Goal: Task Accomplishment & Management: Complete application form

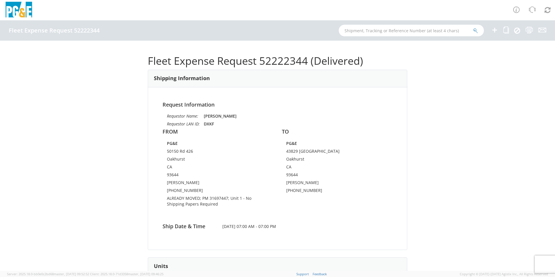
click at [495, 29] on icon at bounding box center [494, 29] width 7 height 7
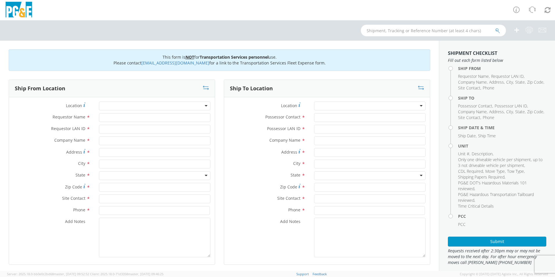
click at [116, 105] on div at bounding box center [155, 106] width 112 height 9
type input "c"
type input "[PERSON_NAME]"
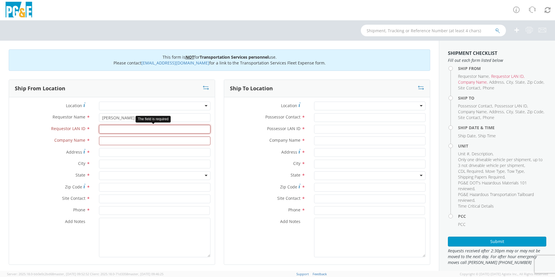
click at [115, 128] on input "Requestor LAN ID *" at bounding box center [155, 129] width 112 height 9
click at [126, 129] on input "Requestor LAN ID *" at bounding box center [155, 129] width 112 height 9
type input "j"
type input "JB1D"
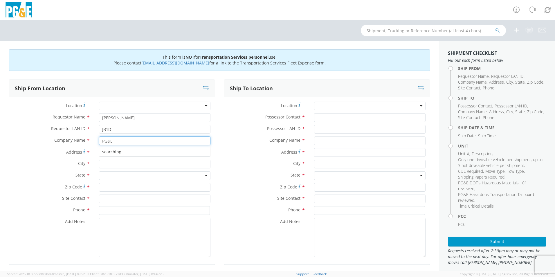
type input "PG&E"
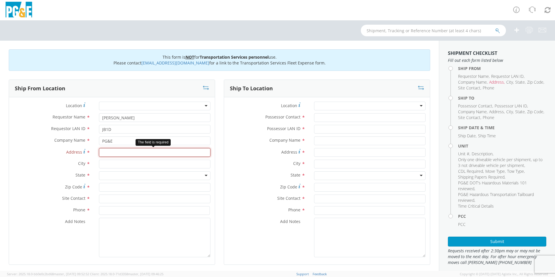
click at [122, 151] on input "Address *" at bounding box center [155, 152] width 112 height 9
type input "37.7006,-120.1882"
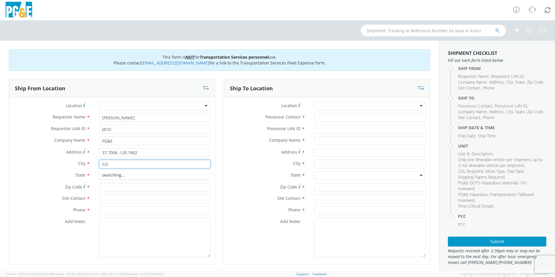
type input "C"
type input "COULTERVILLE"
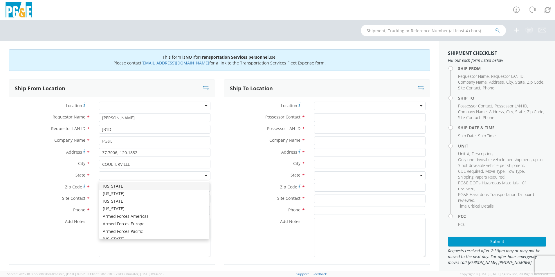
type input "C"
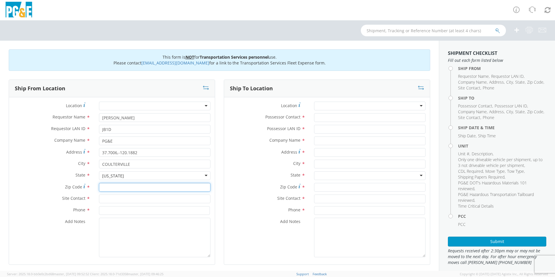
click at [141, 188] on input "Zip Code *" at bounding box center [155, 187] width 112 height 9
type input "95311"
type input "[PERSON_NAME]"
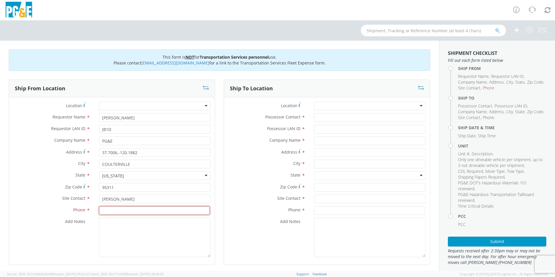
click at [114, 213] on input at bounding box center [154, 210] width 111 height 9
type input "[PHONE_NUMBER]"
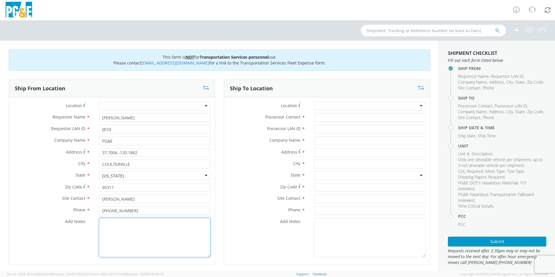
type textarea "P"
type textarea "ALREADY MOVED BY [PERSON_NAME] UNDER EMERGENCY; PM 2025-54077"
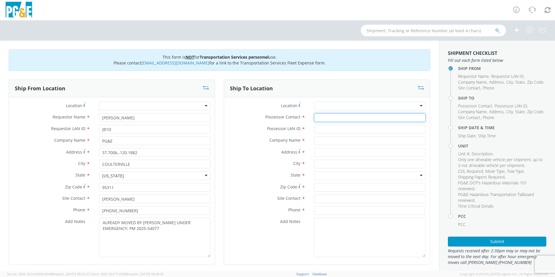
click at [332, 118] on input "Possessor Contact *" at bounding box center [370, 117] width 112 height 9
type input "[PERSON_NAME]"
type input "JB1D"
type input "PG&E"
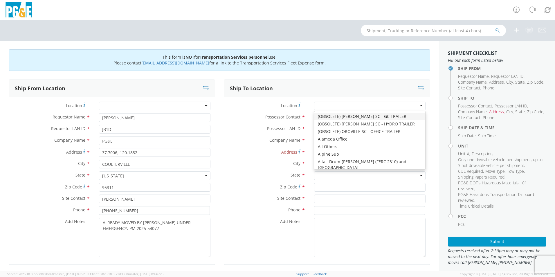
click at [353, 107] on div at bounding box center [370, 106] width 112 height 9
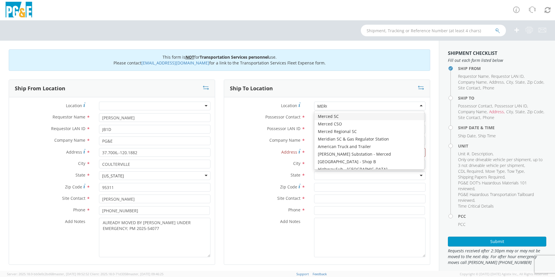
type input "MERCE"
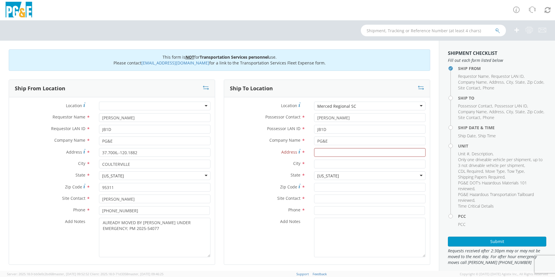
type input "[STREET_ADDRESS]"
type input "Merced"
type input "95340"
type input "[PERSON_NAME]"
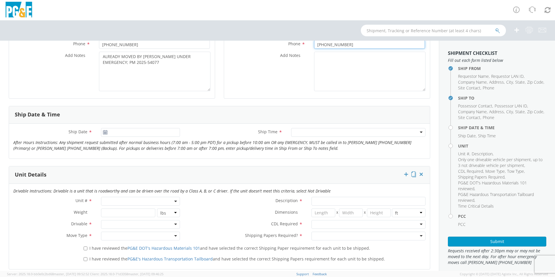
scroll to position [174, 0]
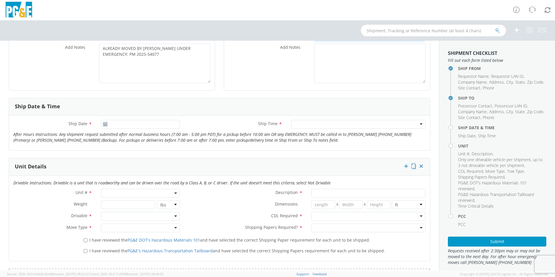
type input "[PHONE_NUMBER]"
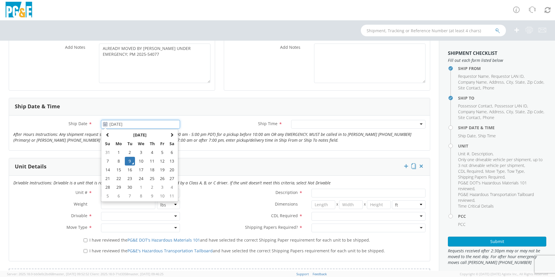
click at [126, 123] on input "[DATE]" at bounding box center [140, 124] width 79 height 9
click at [158, 152] on td "5" at bounding box center [162, 152] width 10 height 9
type input "[DATE]"
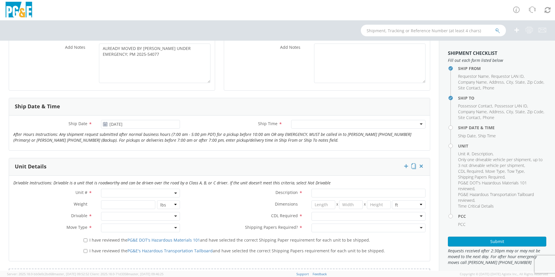
click at [300, 124] on div at bounding box center [358, 124] width 134 height 9
click at [110, 191] on span at bounding box center [140, 193] width 79 height 9
click at [124, 204] on input "search" at bounding box center [140, 202] width 75 height 9
type input "O"
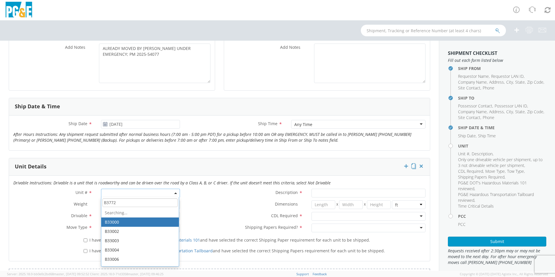
type input "B37723"
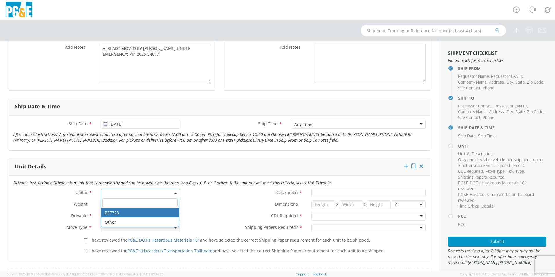
type input "TRUCK; TROUBLE W/AERIAL 4X4"
type input "22000"
select select "B37723"
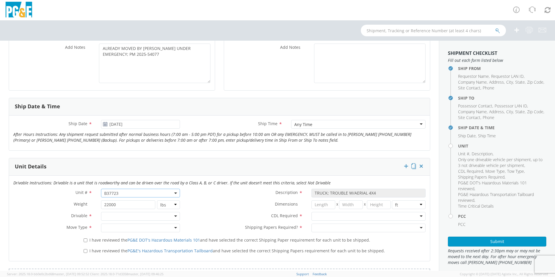
click at [125, 216] on div at bounding box center [140, 216] width 79 height 9
click at [322, 216] on div at bounding box center [369, 216] width 114 height 9
click at [115, 224] on div at bounding box center [140, 228] width 79 height 9
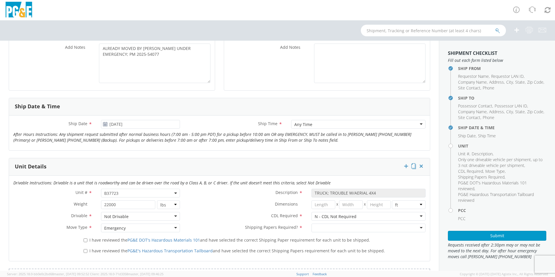
click at [315, 223] on div "CDL Required * N - CDL Not Required N - CDL Not Required N - CDL Not Required Y…" at bounding box center [307, 218] width 246 height 12
click at [316, 229] on div at bounding box center [369, 228] width 114 height 9
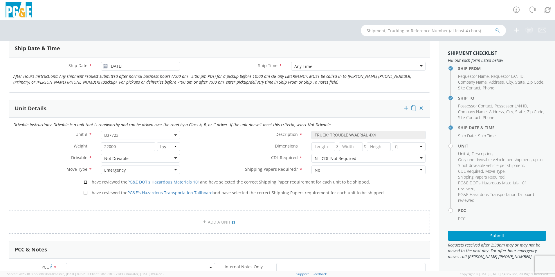
click at [84, 182] on input "I have reviewed the PG&E DOT's Hazardous Materials 101 and have selected the co…" at bounding box center [86, 182] width 4 height 4
checkbox input "true"
click at [85, 192] on input "I have reviewed the PG&E's Hazardous Transportation Tailboard and have selected…" at bounding box center [86, 193] width 4 height 4
checkbox input "true"
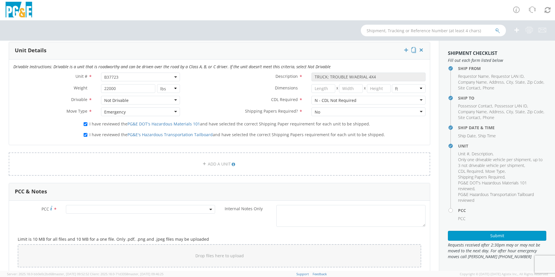
click at [76, 213] on span at bounding box center [140, 209] width 149 height 9
click at [78, 217] on input "number" at bounding box center [139, 219] width 145 height 9
type input "11300"
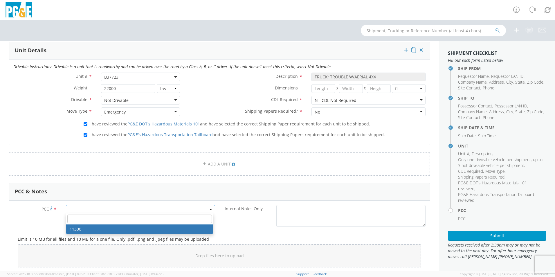
select select "11300"
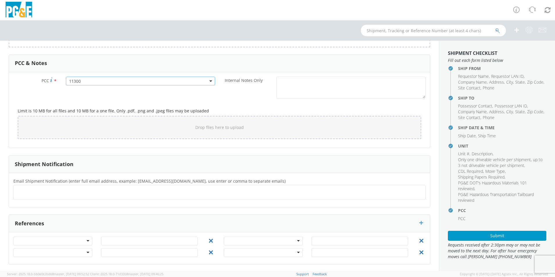
scroll to position [420, 0]
click at [42, 197] on div at bounding box center [219, 191] width 412 height 15
type input "[EMAIL_ADDRESS][DOMAIN_NAME]"
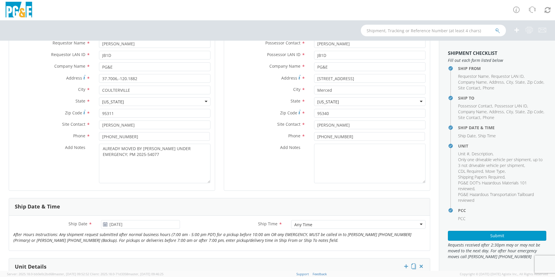
scroll to position [87, 0]
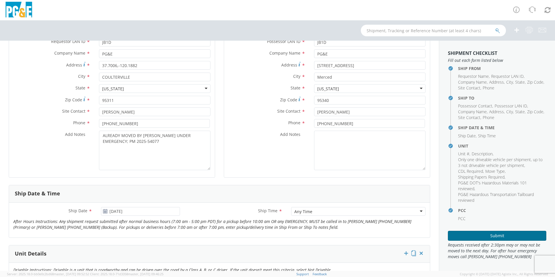
click at [478, 231] on button "Submit" at bounding box center [497, 236] width 98 height 10
